Goal: Transaction & Acquisition: Purchase product/service

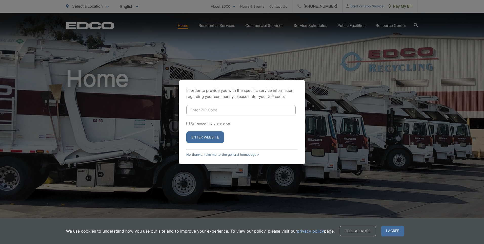
click at [222, 152] on div "In order to provide you with the specific service information regarding your co…" at bounding box center [242, 122] width 127 height 84
click at [222, 154] on link "No thanks, take me to the general homepage >" at bounding box center [222, 154] width 73 height 4
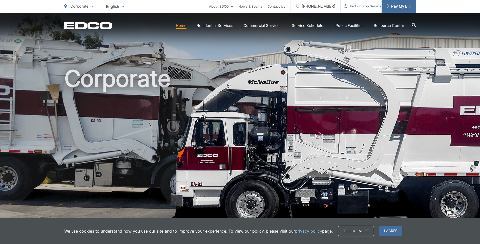
click at [398, 6] on span "Pay My Bill" at bounding box center [399, 6] width 24 height 6
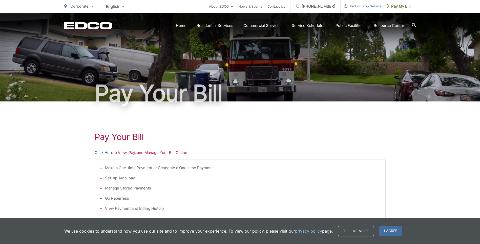
click at [105, 151] on link "Click Here" at bounding box center [104, 152] width 19 height 6
